Goal: Navigation & Orientation: Go to known website

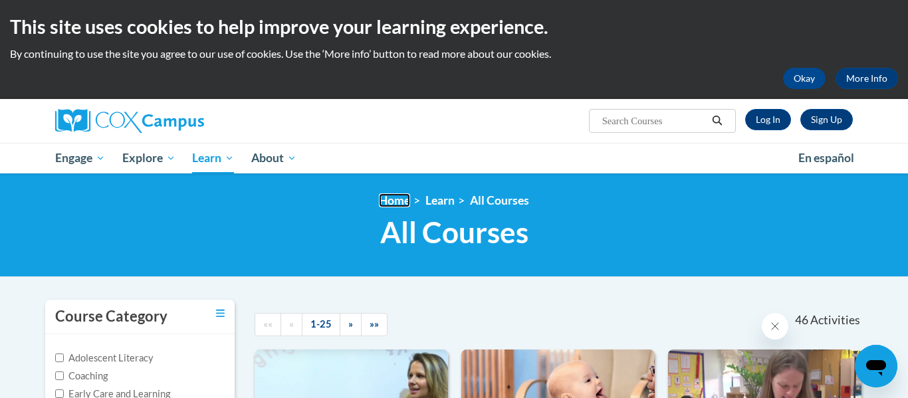
click at [390, 200] on link "Home" at bounding box center [394, 200] width 31 height 14
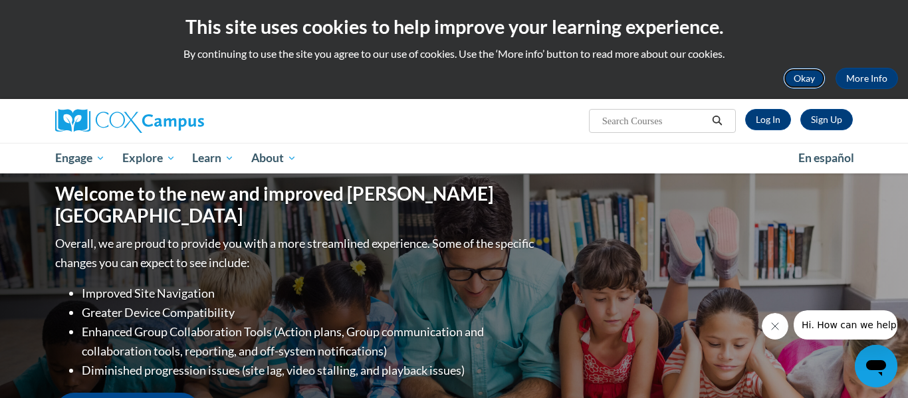
click at [806, 76] on button "Okay" at bounding box center [804, 78] width 43 height 21
